Goal: Information Seeking & Learning: Learn about a topic

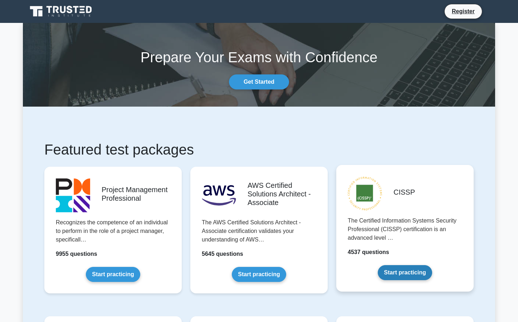
click at [402, 273] on link "Start practicing" at bounding box center [405, 272] width 54 height 15
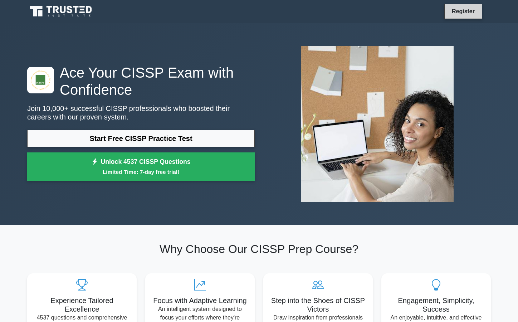
click at [464, 11] on link "Register" at bounding box center [462, 11] width 31 height 9
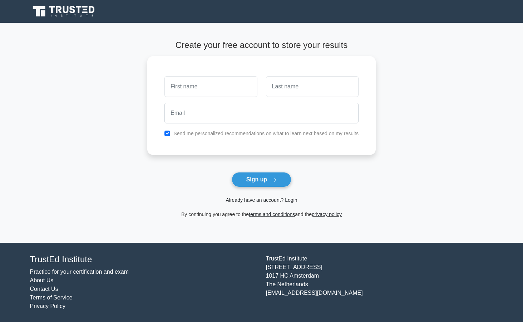
click at [279, 200] on link "Already have an account? Login" at bounding box center [262, 200] width 72 height 6
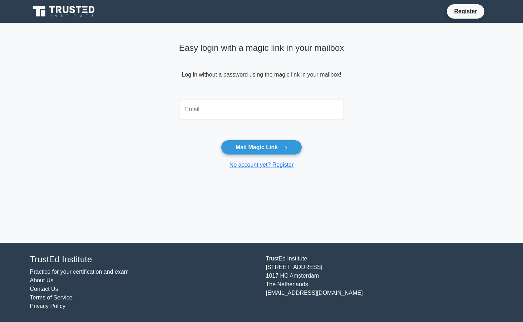
click at [241, 116] on input "email" at bounding box center [261, 109] width 165 height 21
type input "anglinpgj@gmail.com"
click at [221, 140] on button "Mail Magic Link" at bounding box center [261, 147] width 81 height 15
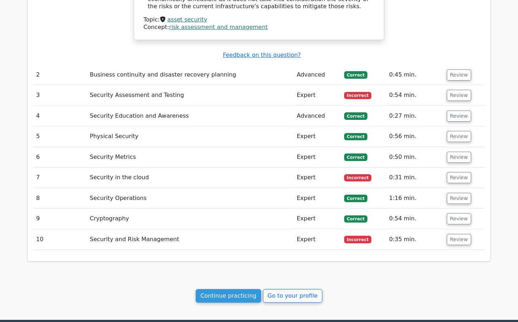
scroll to position [843, 0]
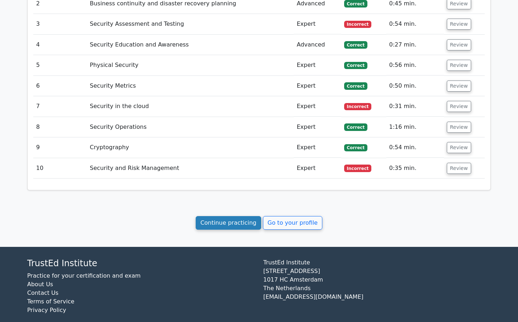
click at [234, 216] on link "Continue practicing" at bounding box center [228, 223] width 65 height 14
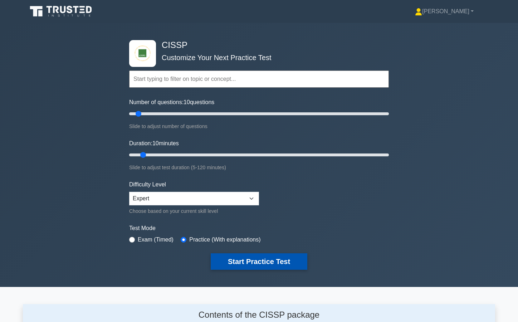
click at [270, 262] on button "Start Practice Test" at bounding box center [259, 261] width 97 height 16
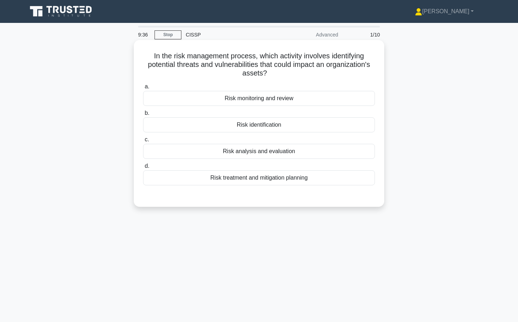
click at [279, 124] on div "Risk identification" at bounding box center [259, 124] width 232 height 15
click at [143, 116] on input "b. Risk identification" at bounding box center [143, 113] width 0 height 5
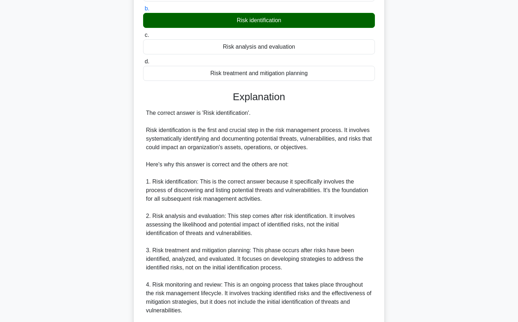
scroll to position [197, 0]
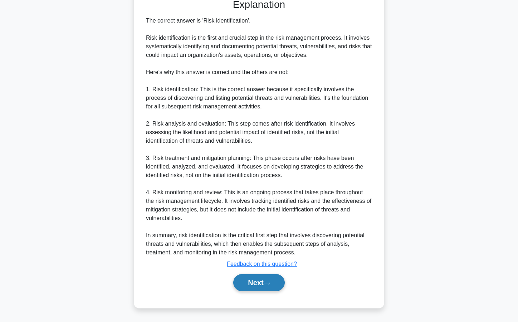
click at [270, 283] on icon at bounding box center [267, 283] width 6 height 4
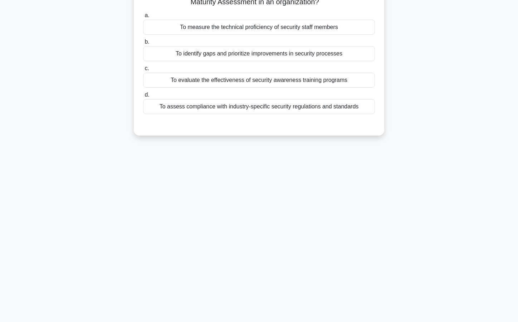
scroll to position [0, 0]
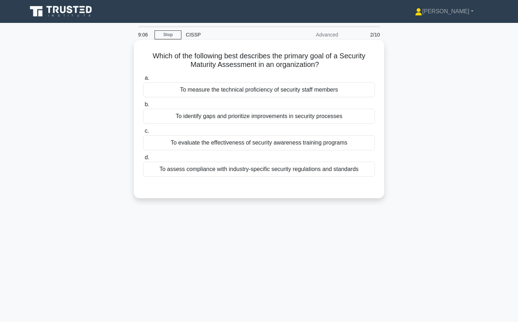
click at [272, 169] on div "To assess compliance with industry-specific security regulations and standards" at bounding box center [259, 169] width 232 height 15
click at [143, 160] on input "d. To assess compliance with industry-specific security regulations and standar…" at bounding box center [143, 157] width 0 height 5
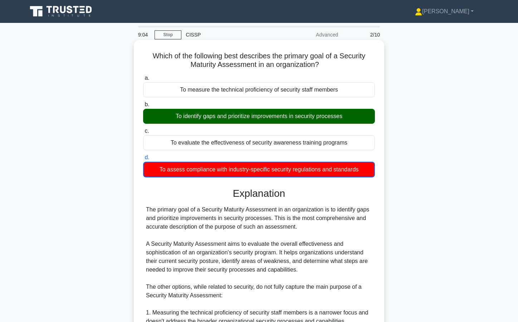
scroll to position [172, 0]
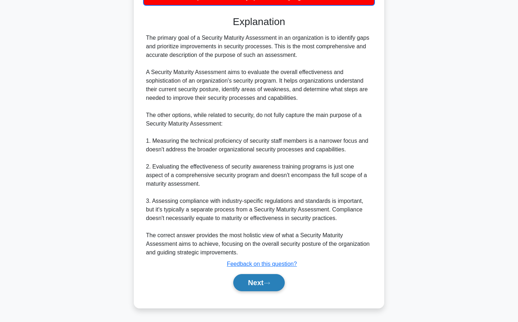
click at [267, 280] on button "Next" at bounding box center [258, 282] width 51 height 17
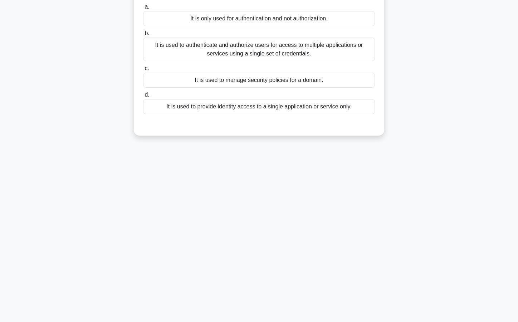
scroll to position [0, 0]
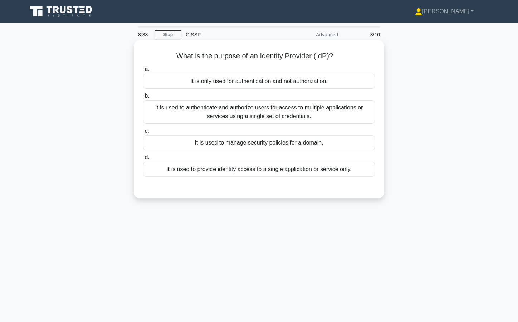
click at [268, 82] on div "It is only used for authentication and not authorization." at bounding box center [259, 81] width 232 height 15
click at [143, 72] on input "a. It is only used for authentication and not authorization." at bounding box center [143, 69] width 0 height 5
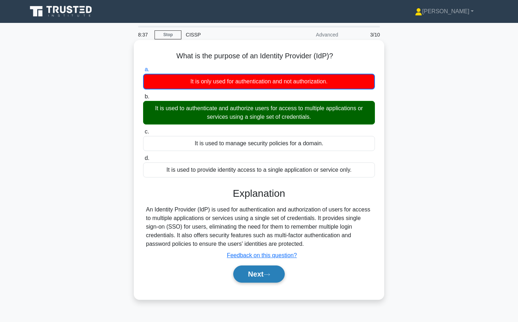
click at [265, 272] on button "Next" at bounding box center [258, 273] width 51 height 17
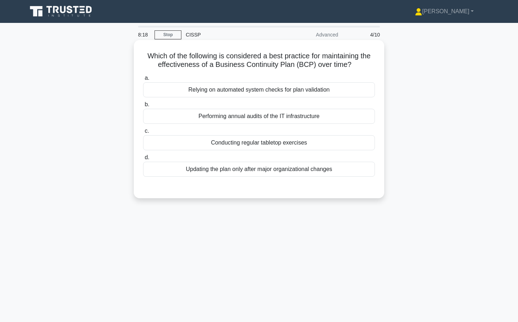
click at [265, 144] on div "Conducting regular tabletop exercises" at bounding box center [259, 142] width 232 height 15
click at [143, 133] on input "c. Conducting regular tabletop exercises" at bounding box center [143, 131] width 0 height 5
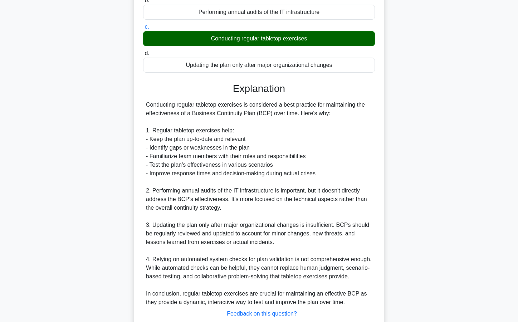
scroll to position [154, 0]
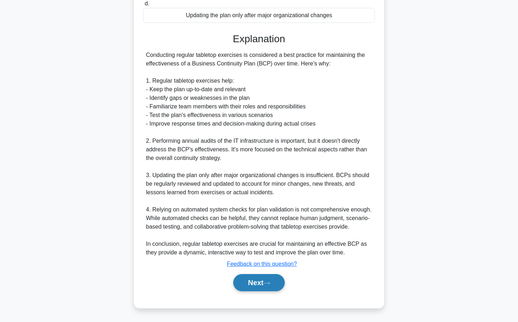
click at [265, 285] on button "Next" at bounding box center [258, 282] width 51 height 17
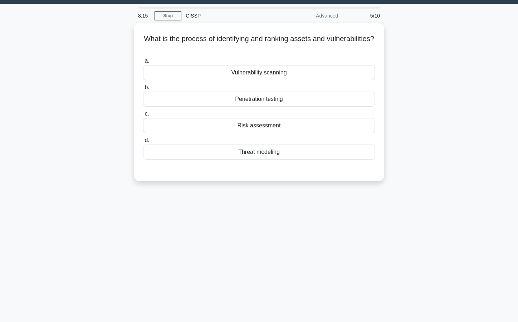
scroll to position [0, 0]
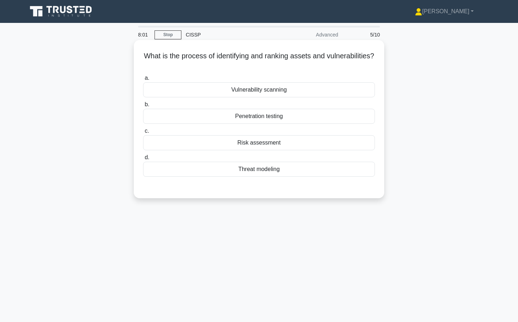
click at [272, 141] on div "Risk assessment" at bounding box center [259, 142] width 232 height 15
click at [143, 133] on input "c. Risk assessment" at bounding box center [143, 131] width 0 height 5
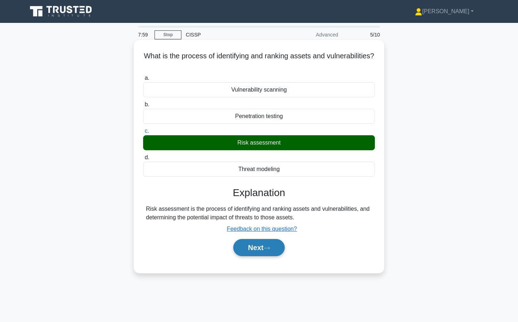
click at [265, 246] on button "Next" at bounding box center [258, 247] width 51 height 17
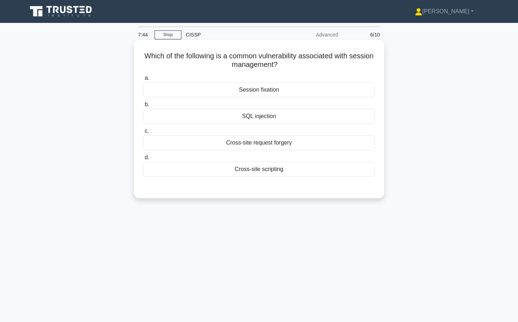
click at [271, 90] on div "Session fixation" at bounding box center [259, 89] width 232 height 15
click at [143, 80] on input "a. Session fixation" at bounding box center [143, 78] width 0 height 5
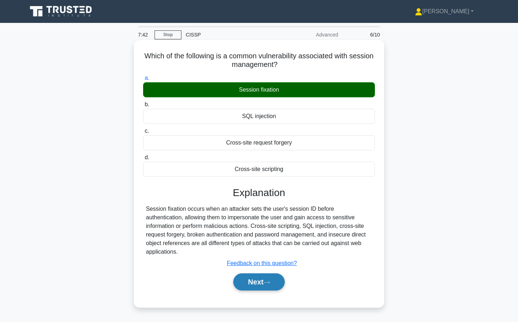
click at [269, 273] on button "Next" at bounding box center [258, 281] width 51 height 17
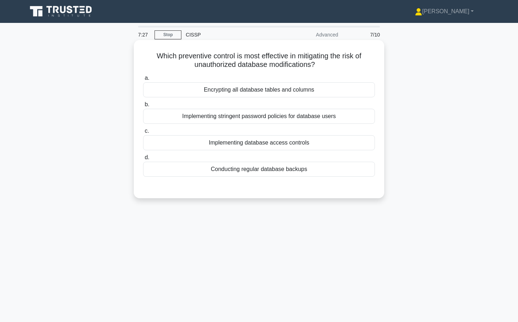
click at [271, 91] on div "Encrypting all database tables and columns" at bounding box center [259, 89] width 232 height 15
click at [143, 80] on input "a. Encrypting all database tables and columns" at bounding box center [143, 78] width 0 height 5
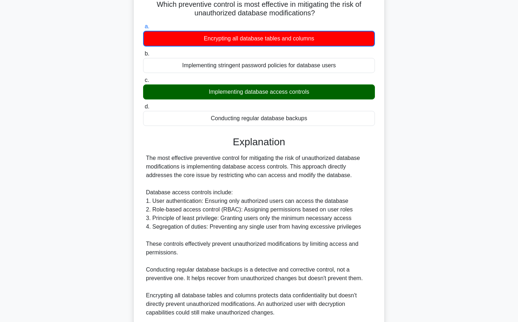
scroll to position [172, 0]
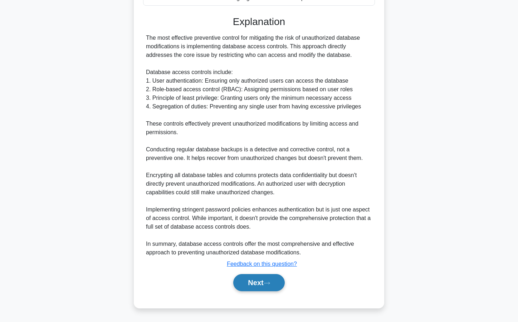
click at [251, 280] on button "Next" at bounding box center [258, 282] width 51 height 17
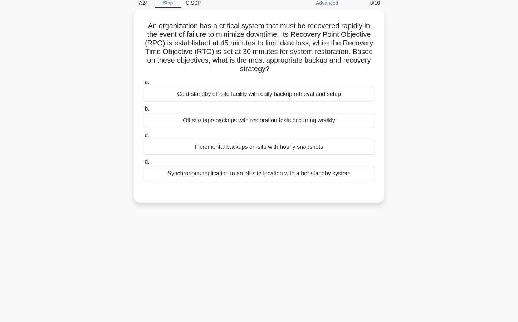
scroll to position [0, 0]
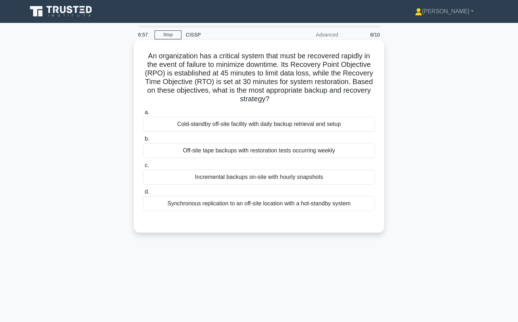
click at [263, 205] on div "Synchronous replication to an off-site location with a hot-standby system" at bounding box center [259, 203] width 232 height 15
click at [143, 194] on input "d. Synchronous replication to an off-site location with a hot-standby system" at bounding box center [143, 192] width 0 height 5
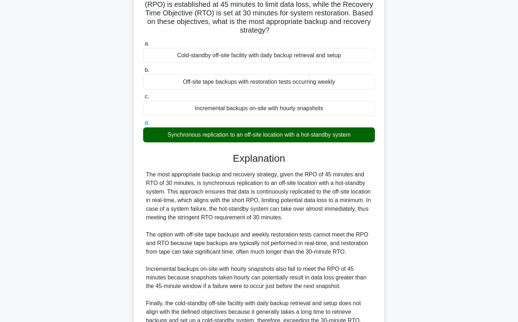
scroll to position [137, 0]
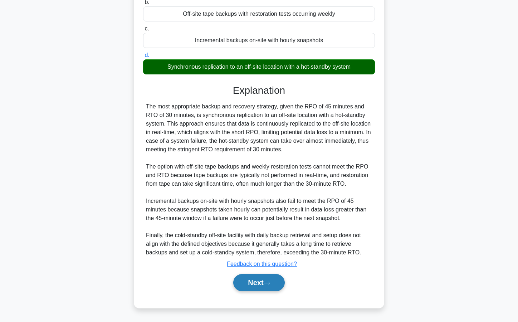
click at [273, 281] on button "Next" at bounding box center [258, 282] width 51 height 17
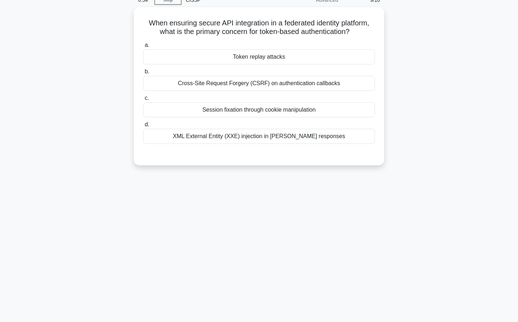
scroll to position [0, 0]
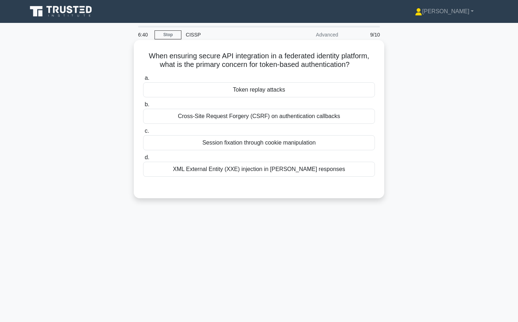
click at [266, 91] on div "Token replay attacks" at bounding box center [259, 89] width 232 height 15
click at [143, 80] on input "a. Token replay attacks" at bounding box center [143, 78] width 0 height 5
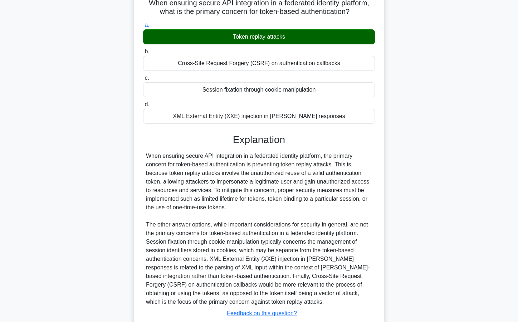
scroll to position [102, 0]
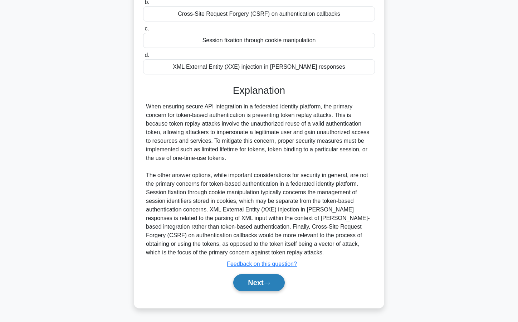
click at [268, 281] on button "Next" at bounding box center [258, 282] width 51 height 17
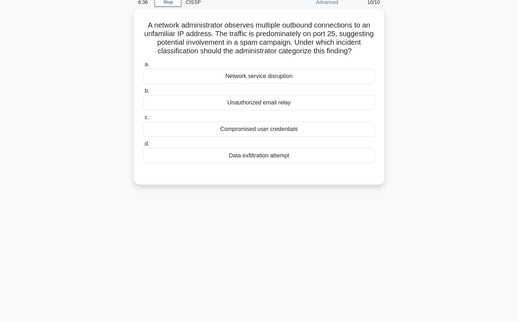
scroll to position [0, 0]
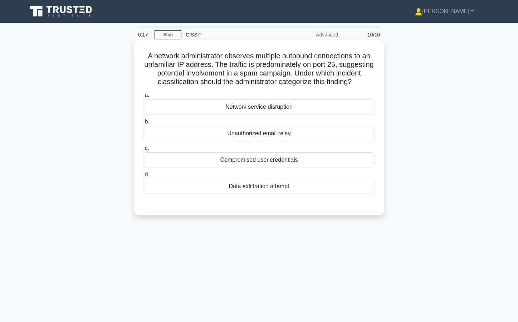
click at [278, 141] on div "Unauthorized email relay" at bounding box center [259, 133] width 232 height 15
click at [143, 124] on input "b. Unauthorized email relay" at bounding box center [143, 121] width 0 height 5
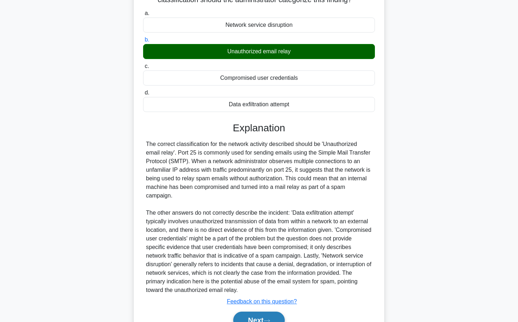
scroll to position [119, 0]
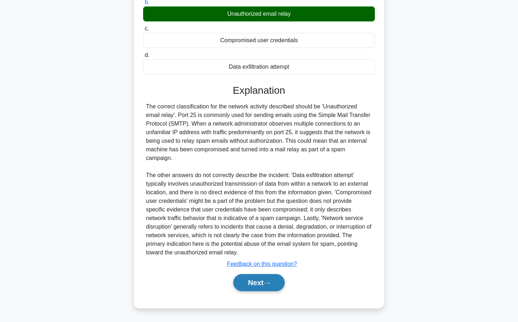
click at [266, 284] on button "Next" at bounding box center [258, 282] width 51 height 17
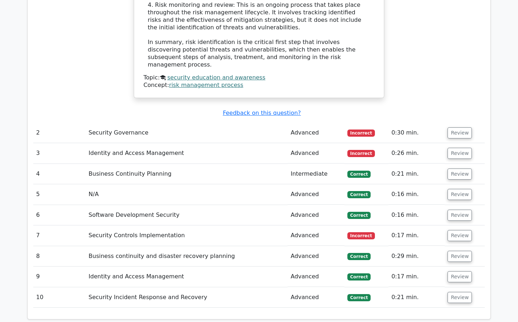
scroll to position [787, 0]
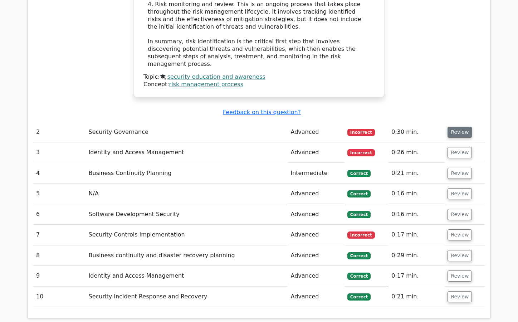
click at [462, 127] on button "Review" at bounding box center [459, 132] width 24 height 11
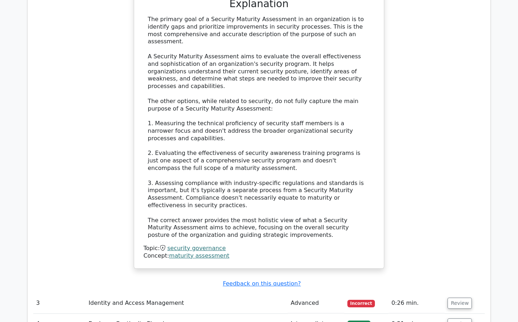
scroll to position [1180, 0]
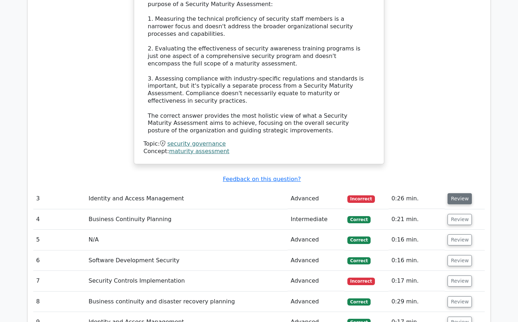
click at [452, 193] on button "Review" at bounding box center [459, 198] width 24 height 11
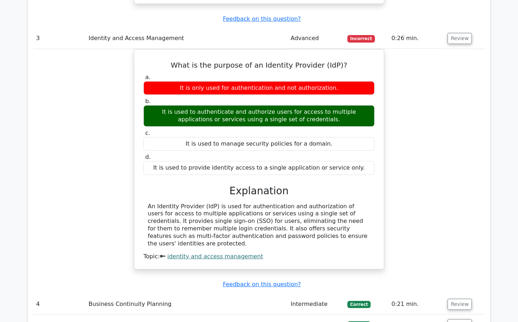
scroll to position [1466, 0]
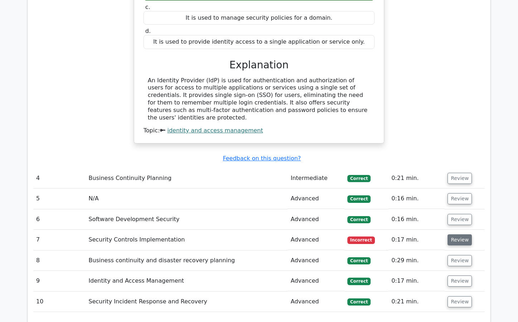
click at [461, 234] on button "Review" at bounding box center [459, 239] width 24 height 11
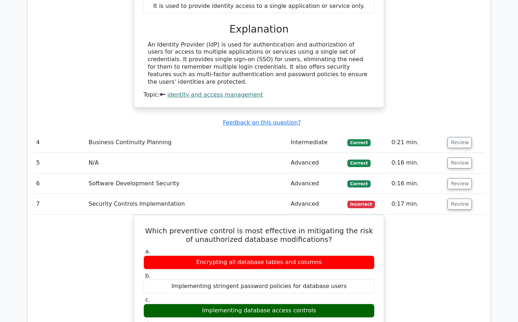
scroll to position [1717, 0]
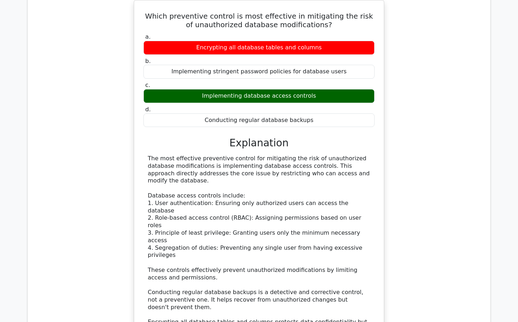
click at [64, 187] on div "Which preventive control is most effective in mitigating the risk of unauthoriz…" at bounding box center [258, 215] width 451 height 431
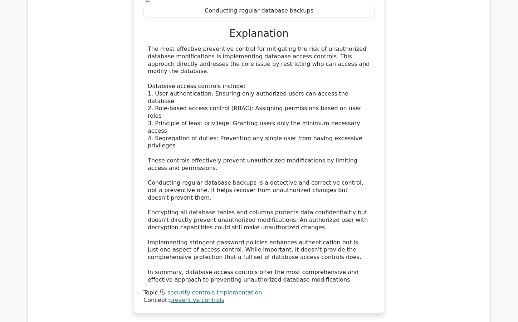
scroll to position [1952, 0]
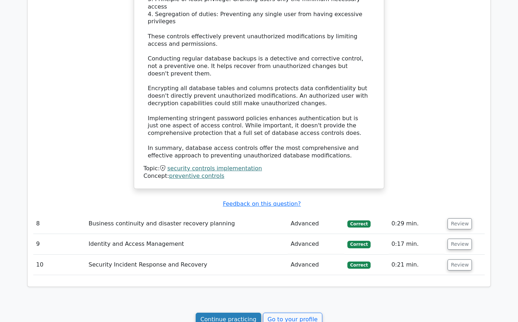
click at [226, 313] on link "Continue practicing" at bounding box center [228, 320] width 65 height 14
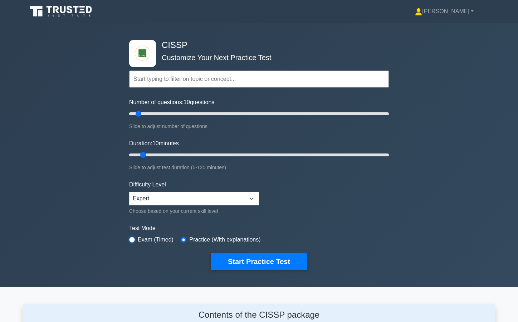
click at [131, 238] on input "radio" at bounding box center [132, 240] width 6 height 6
radio input "true"
click at [183, 238] on input "radio" at bounding box center [184, 240] width 6 height 6
radio input "true"
click at [249, 259] on button "Start Practice Test" at bounding box center [259, 261] width 97 height 16
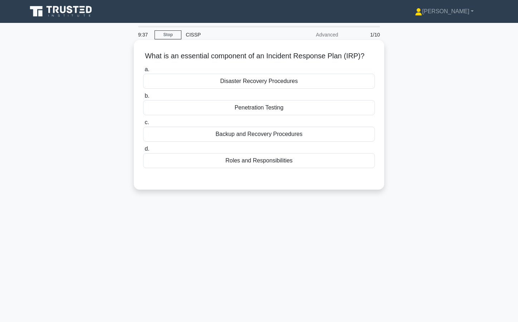
click at [229, 136] on div "Backup and Recovery Procedures" at bounding box center [259, 134] width 232 height 15
click at [143, 125] on input "c. Backup and Recovery Procedures" at bounding box center [143, 122] width 0 height 5
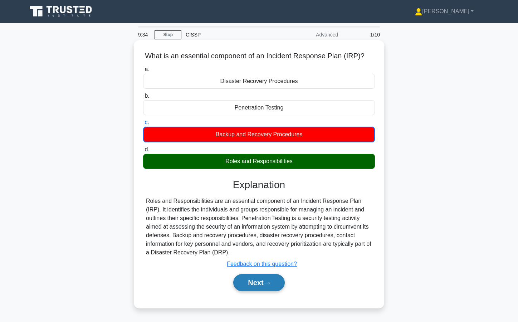
click at [276, 281] on button "Next" at bounding box center [258, 282] width 51 height 17
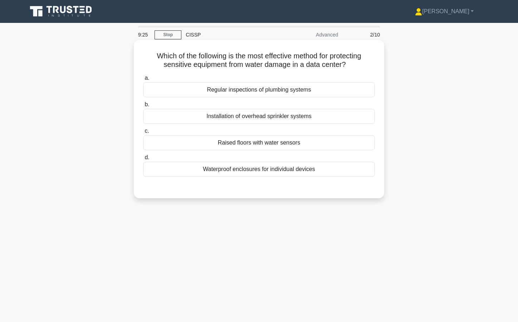
click at [246, 144] on div "Raised floors with water sensors" at bounding box center [259, 142] width 232 height 15
click at [143, 133] on input "c. Raised floors with water sensors" at bounding box center [143, 131] width 0 height 5
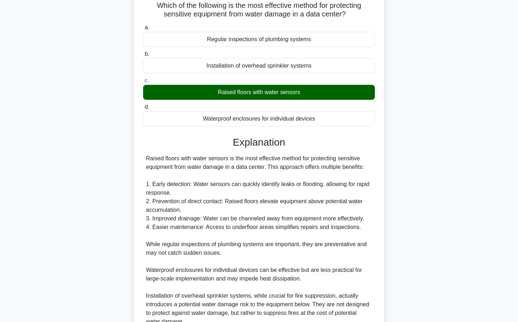
scroll to position [145, 0]
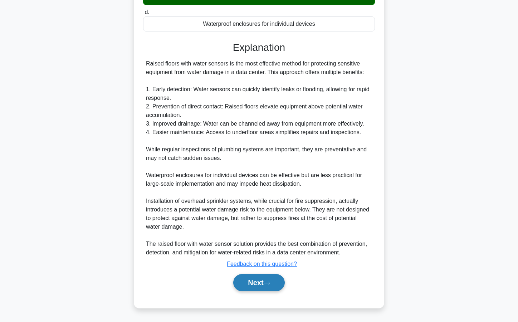
click at [256, 278] on button "Next" at bounding box center [258, 282] width 51 height 17
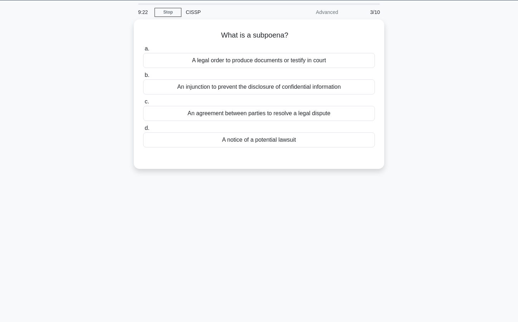
scroll to position [0, 0]
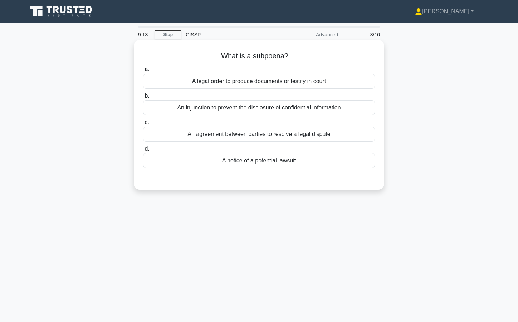
click at [250, 79] on div "A legal order to produce documents or testify in court" at bounding box center [259, 81] width 232 height 15
click at [143, 72] on input "a. A legal order to produce documents or testify in court" at bounding box center [143, 69] width 0 height 5
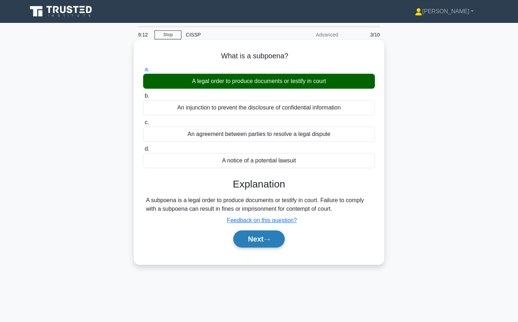
click at [275, 241] on button "Next" at bounding box center [258, 238] width 51 height 17
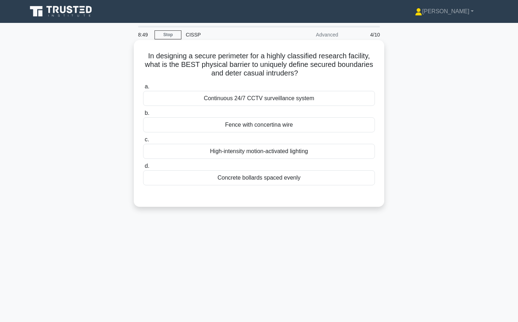
click at [268, 127] on div "Fence with concertina wire" at bounding box center [259, 124] width 232 height 15
click at [143, 116] on input "b. Fence with concertina wire" at bounding box center [143, 113] width 0 height 5
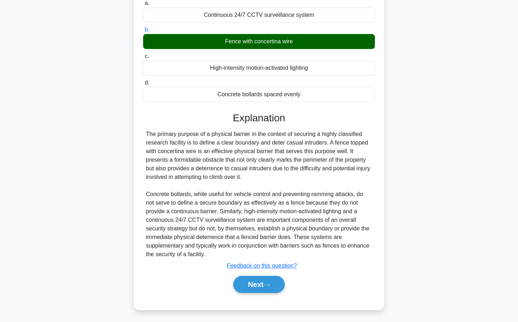
scroll to position [85, 0]
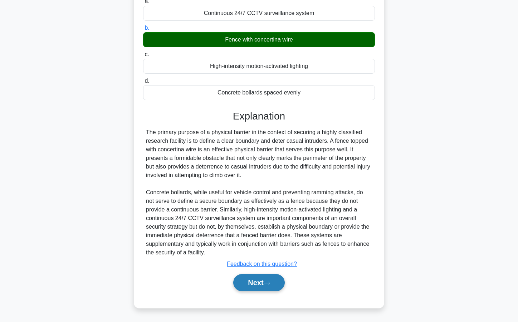
click at [258, 285] on button "Next" at bounding box center [258, 282] width 51 height 17
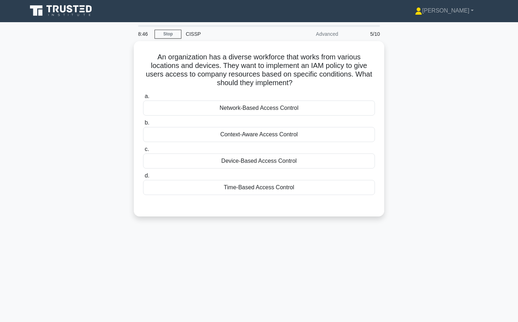
scroll to position [0, 0]
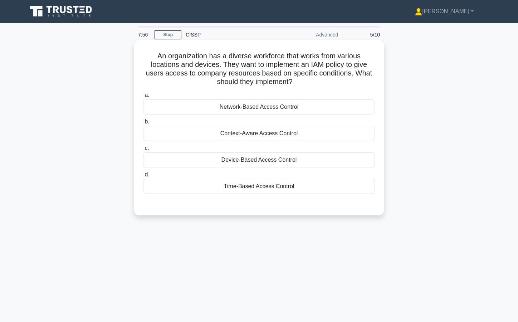
click at [231, 134] on div "Context-Aware Access Control" at bounding box center [259, 133] width 232 height 15
click at [143, 124] on input "b. Context-Aware Access Control" at bounding box center [143, 121] width 0 height 5
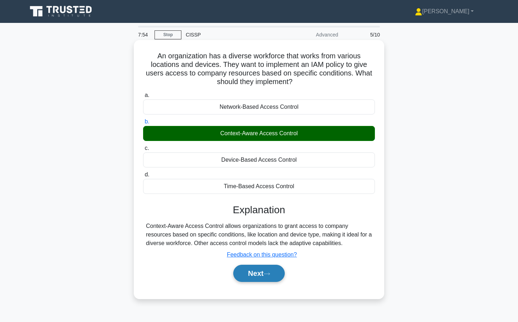
click at [258, 269] on button "Next" at bounding box center [258, 273] width 51 height 17
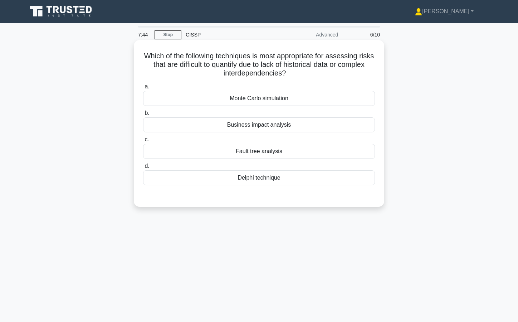
click at [286, 177] on div "Delphi technique" at bounding box center [259, 177] width 232 height 15
click at [143, 168] on input "d. Delphi technique" at bounding box center [143, 166] width 0 height 5
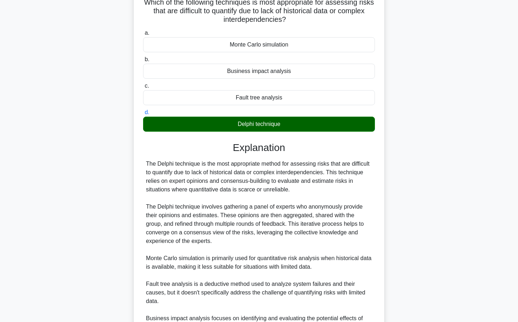
scroll to position [162, 0]
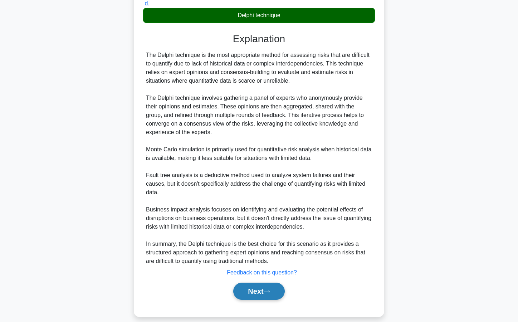
click at [254, 285] on button "Next" at bounding box center [258, 291] width 51 height 17
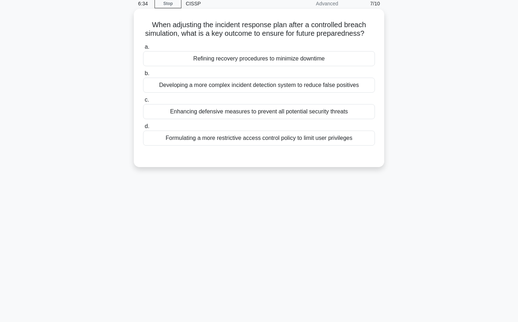
scroll to position [0, 0]
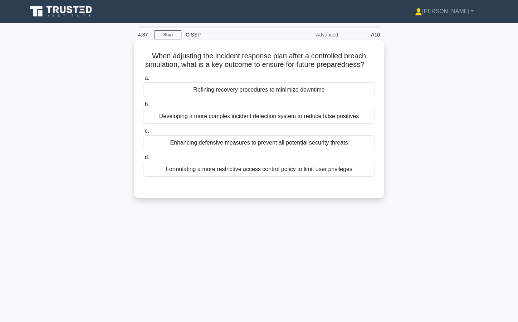
click at [245, 97] on div "Refining recovery procedures to minimize downtime" at bounding box center [259, 89] width 232 height 15
click at [143, 80] on input "a. Refining recovery procedures to minimize downtime" at bounding box center [143, 78] width 0 height 5
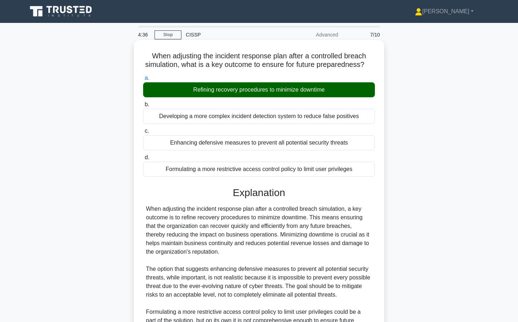
scroll to position [128, 0]
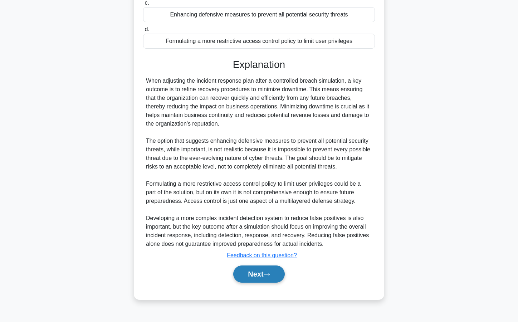
click at [268, 280] on button "Next" at bounding box center [258, 273] width 51 height 17
click at [264, 280] on button "Next" at bounding box center [258, 273] width 51 height 17
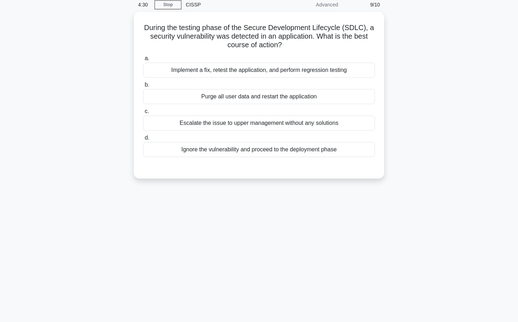
scroll to position [0, 0]
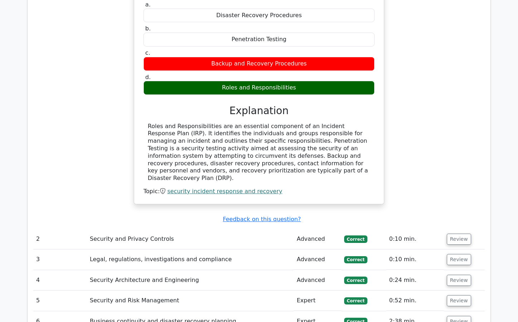
scroll to position [322, 0]
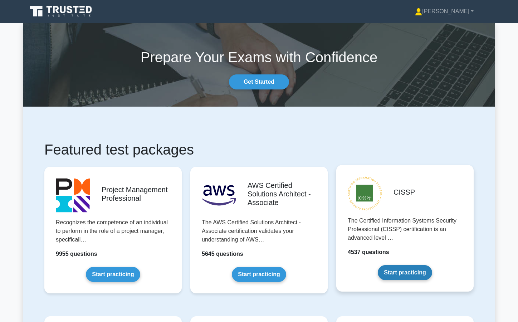
click at [409, 270] on link "Start practicing" at bounding box center [405, 272] width 54 height 15
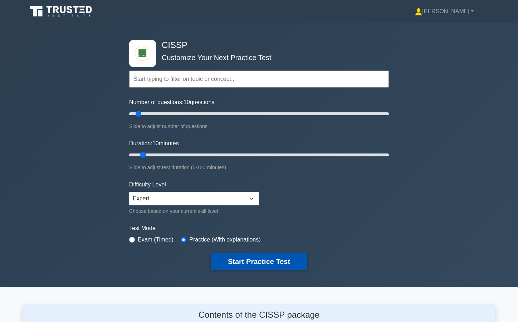
click at [273, 259] on button "Start Practice Test" at bounding box center [259, 261] width 97 height 16
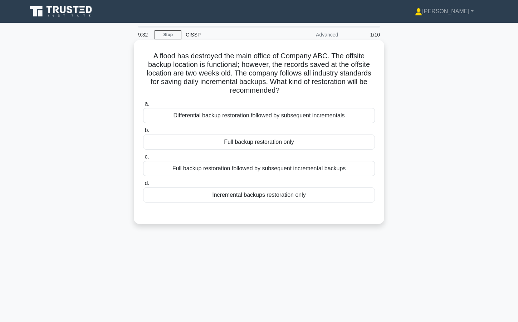
click at [265, 118] on div "Differential backup restoration followed by subsequent incrementals" at bounding box center [259, 115] width 232 height 15
click at [143, 106] on input "a. Differential backup restoration followed by subsequent incrementals" at bounding box center [143, 104] width 0 height 5
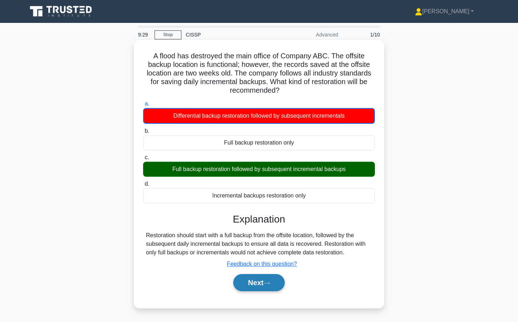
click at [253, 284] on button "Next" at bounding box center [258, 282] width 51 height 17
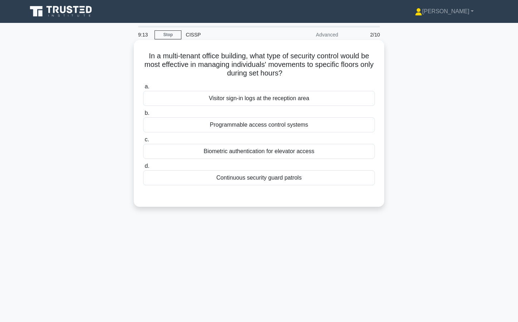
click at [267, 127] on div "Programmable access control systems" at bounding box center [259, 124] width 232 height 15
click at [143, 116] on input "b. Programmable access control systems" at bounding box center [143, 113] width 0 height 5
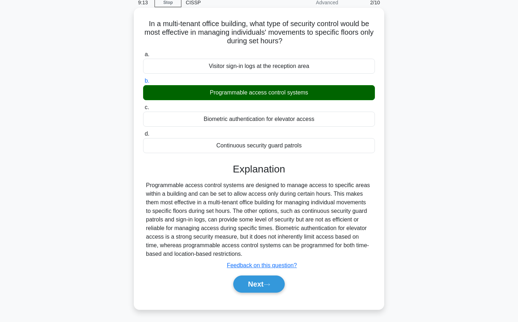
scroll to position [64, 0]
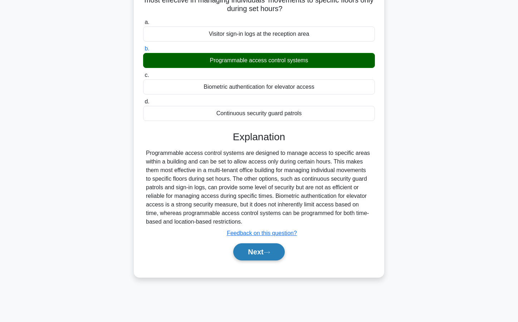
click at [266, 254] on icon at bounding box center [267, 252] width 6 height 4
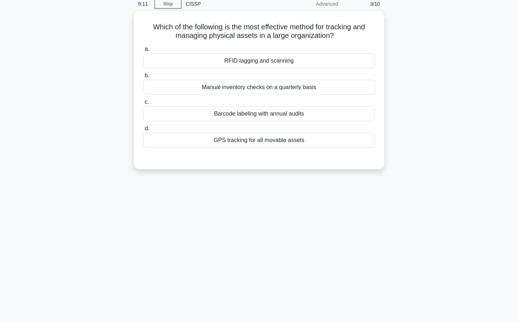
scroll to position [0, 0]
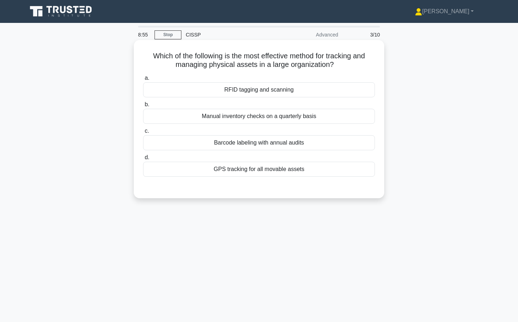
click at [276, 170] on div "GPS tracking for all movable assets" at bounding box center [259, 169] width 232 height 15
click at [143, 160] on input "d. GPS tracking for all movable assets" at bounding box center [143, 157] width 0 height 5
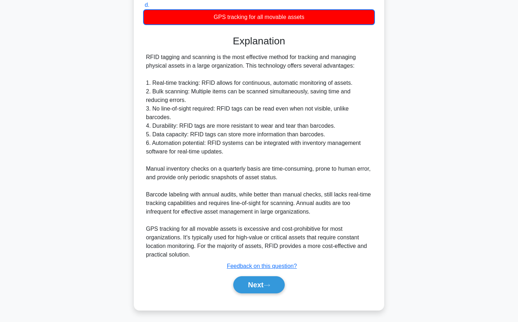
scroll to position [155, 0]
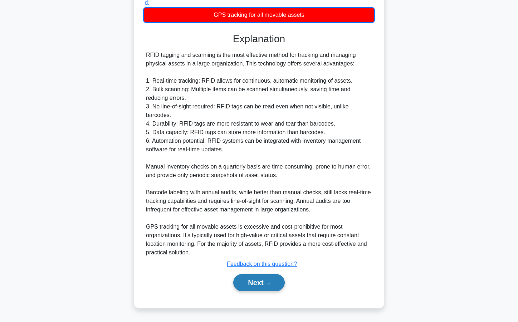
click at [275, 282] on button "Next" at bounding box center [258, 282] width 51 height 17
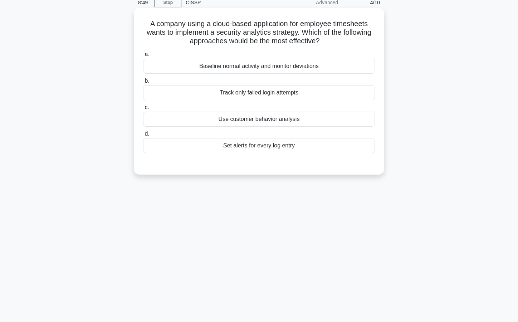
scroll to position [0, 0]
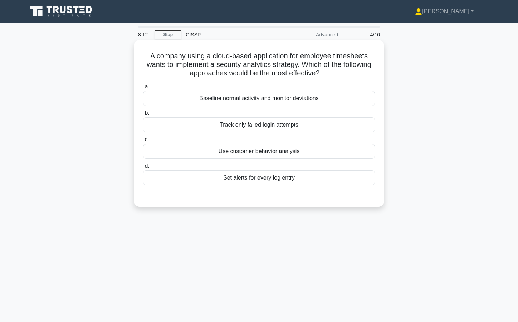
click at [290, 99] on div "Baseline normal activity and monitor deviations" at bounding box center [259, 98] width 232 height 15
click at [143, 89] on input "a. Baseline normal activity and monitor deviations" at bounding box center [143, 86] width 0 height 5
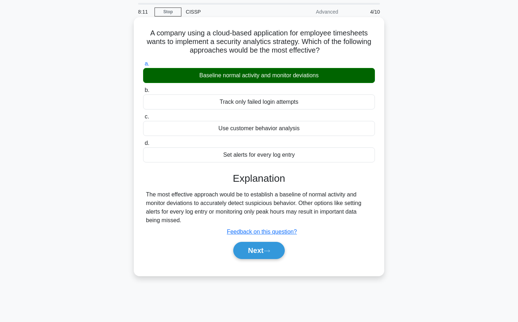
scroll to position [36, 0]
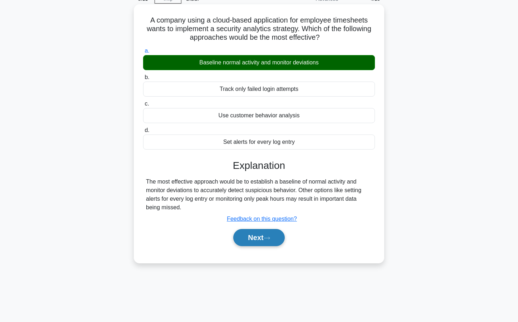
click at [277, 237] on button "Next" at bounding box center [258, 237] width 51 height 17
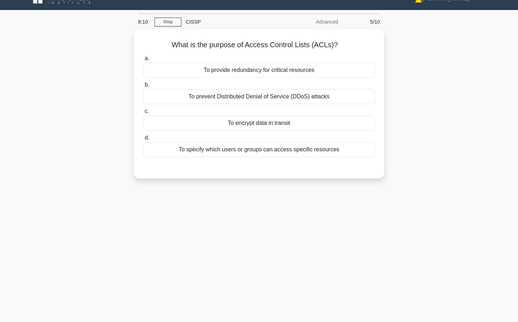
scroll to position [0, 0]
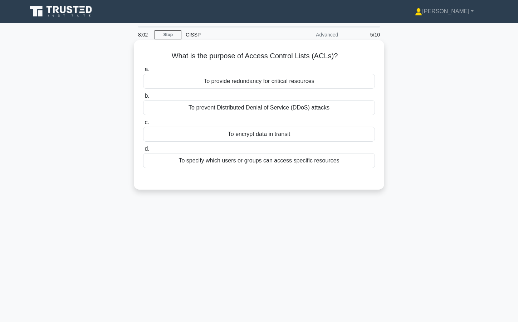
click at [295, 163] on div "To specify which users or groups can access specific resources" at bounding box center [259, 160] width 232 height 15
click at [143, 151] on input "d. To specify which users or groups can access specific resources" at bounding box center [143, 149] width 0 height 5
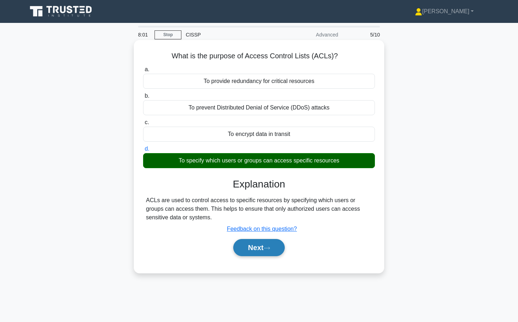
click at [270, 251] on button "Next" at bounding box center [258, 247] width 51 height 17
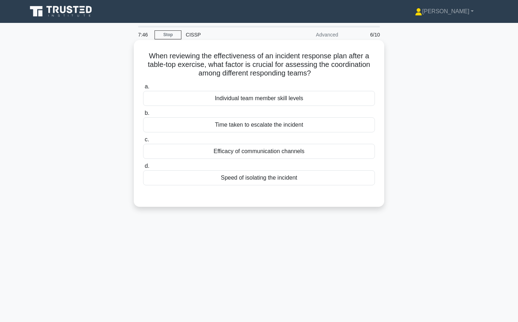
click at [310, 151] on div "Efficacy of communication channels" at bounding box center [259, 151] width 232 height 15
click at [143, 142] on input "c. Efficacy of communication channels" at bounding box center [143, 139] width 0 height 5
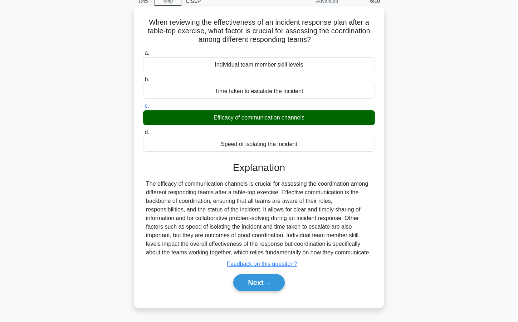
scroll to position [64, 0]
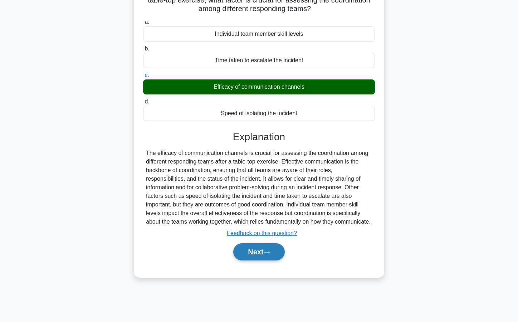
click at [265, 259] on button "Next" at bounding box center [258, 251] width 51 height 17
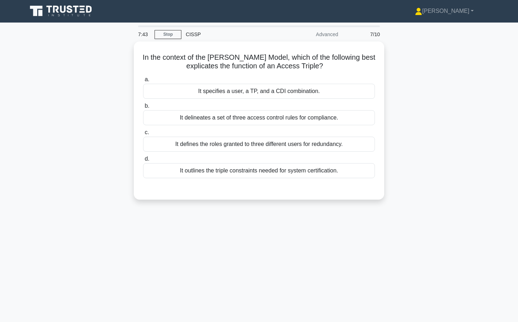
scroll to position [0, 0]
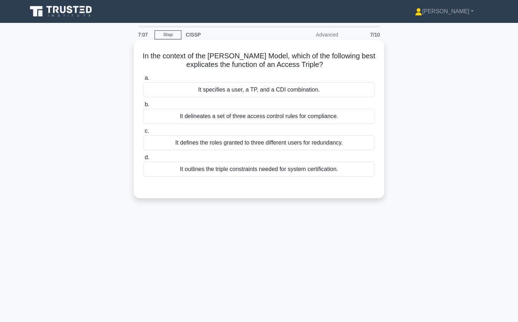
click at [284, 114] on div "It delineates a set of three access control rules for compliance." at bounding box center [259, 116] width 232 height 15
click at [143, 107] on input "b. It delineates a set of three access control rules for compliance." at bounding box center [143, 104] width 0 height 5
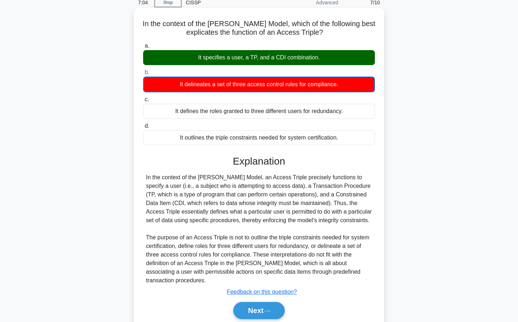
scroll to position [64, 0]
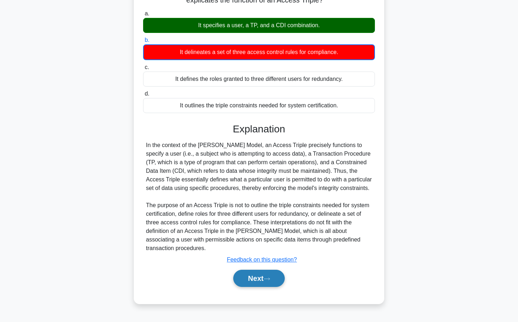
click at [271, 277] on button "Next" at bounding box center [258, 278] width 51 height 17
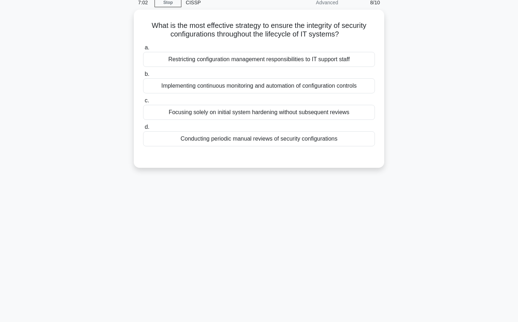
scroll to position [0, 0]
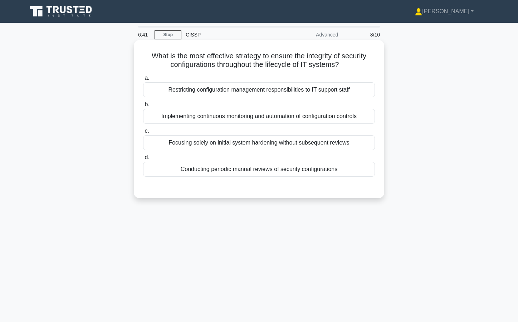
click at [233, 118] on div "Implementing continuous monitoring and automation of configuration controls" at bounding box center [259, 116] width 232 height 15
click at [143, 107] on input "b. Implementing continuous monitoring and automation of configuration controls" at bounding box center [143, 104] width 0 height 5
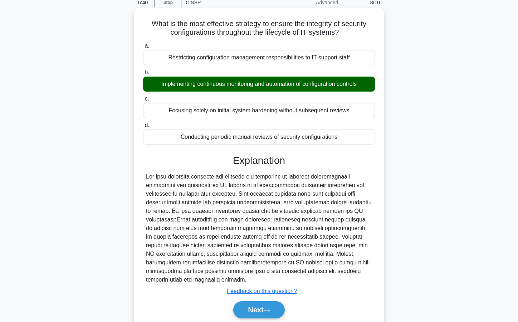
scroll to position [64, 0]
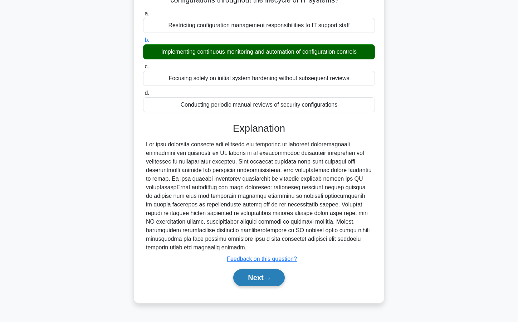
click at [260, 275] on button "Next" at bounding box center [258, 277] width 51 height 17
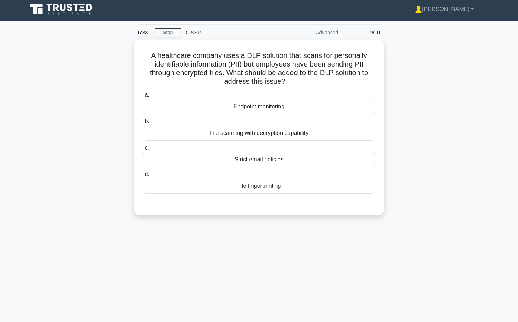
scroll to position [0, 0]
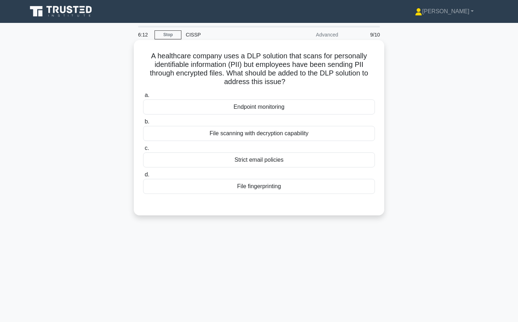
click at [293, 160] on div "Strict email policies" at bounding box center [259, 159] width 232 height 15
click at [143, 151] on input "c. Strict email policies" at bounding box center [143, 148] width 0 height 5
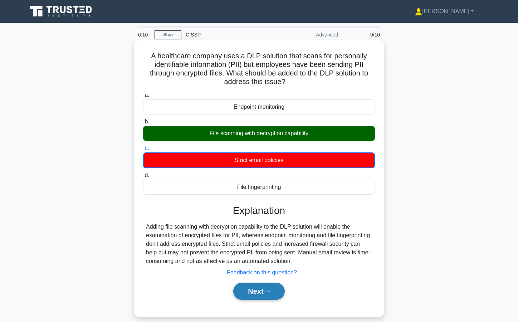
click at [269, 294] on icon at bounding box center [267, 292] width 6 height 4
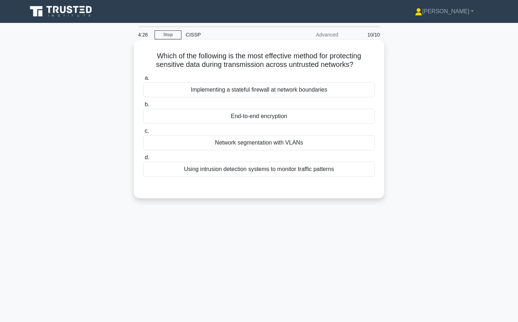
click at [259, 114] on div "End-to-end encryption" at bounding box center [259, 116] width 232 height 15
click at [143, 107] on input "b. End-to-end encryption" at bounding box center [143, 104] width 0 height 5
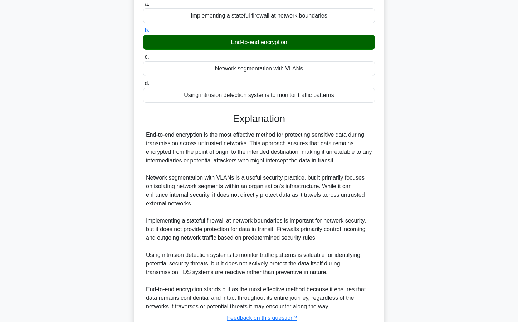
scroll to position [128, 0]
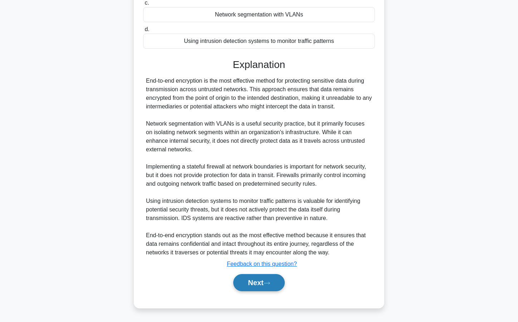
click at [260, 282] on button "Next" at bounding box center [258, 282] width 51 height 17
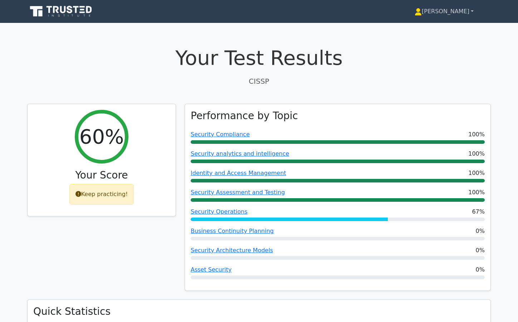
click at [458, 12] on link "[PERSON_NAME]" at bounding box center [443, 11] width 93 height 14
click at [454, 29] on link "Profile" at bounding box center [426, 28] width 57 height 11
